Goal: Transaction & Acquisition: Subscribe to service/newsletter

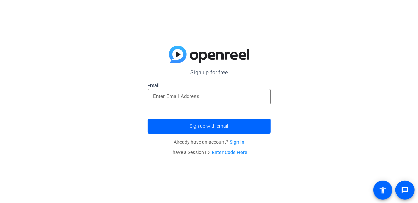
click at [165, 93] on input "email" at bounding box center [209, 96] width 112 height 8
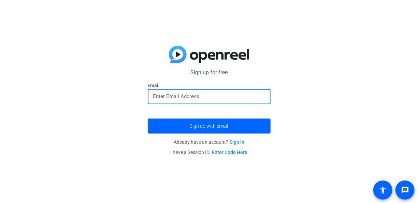
type input "[EMAIL_ADDRESS][DOMAIN_NAME]"
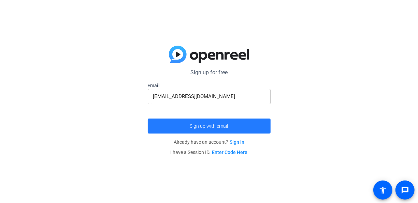
click at [202, 126] on span "Sign up with email" at bounding box center [209, 126] width 38 height 0
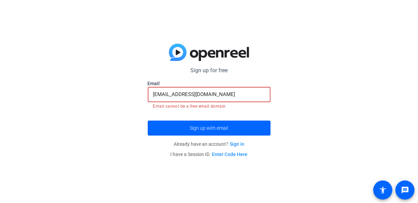
click at [223, 99] on input "[EMAIL_ADDRESS][DOMAIN_NAME]" at bounding box center [209, 94] width 112 height 8
drag, startPoint x: 223, startPoint y: 94, endPoint x: 128, endPoint y: 100, distance: 95.3
click at [128, 100] on div "Sign up for free [EMAIL_ADDRESS][DOMAIN_NAME] Email [EMAIL_ADDRESS][DOMAIN_NAME…" at bounding box center [209, 101] width 418 height 203
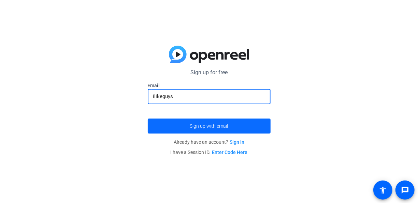
type input "ilikeguys"
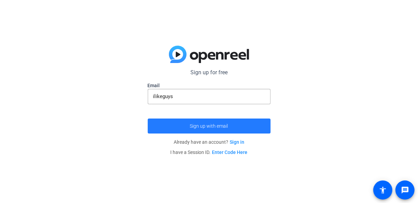
click at [180, 121] on span "submit" at bounding box center [209, 126] width 123 height 16
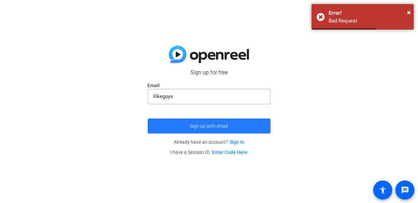
click at [167, 129] on span "submit" at bounding box center [209, 126] width 123 height 16
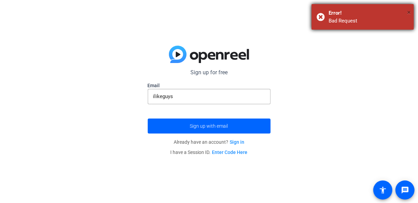
click at [410, 15] on span "×" at bounding box center [409, 12] width 4 height 8
